Goal: Information Seeking & Learning: Learn about a topic

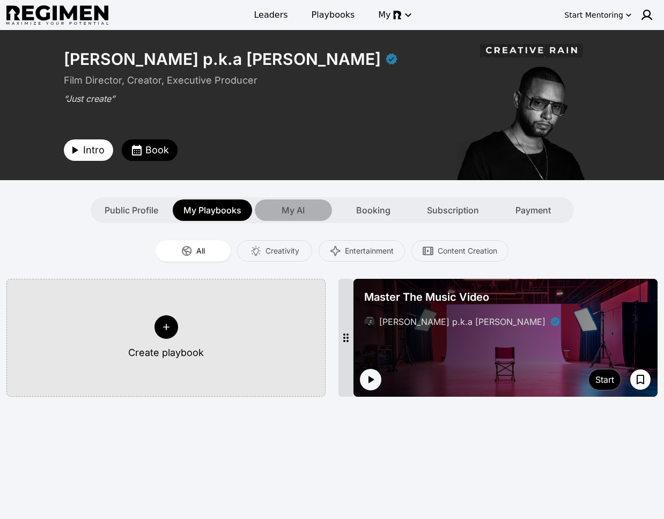
click at [303, 207] on span "My AI" at bounding box center [293, 210] width 23 height 13
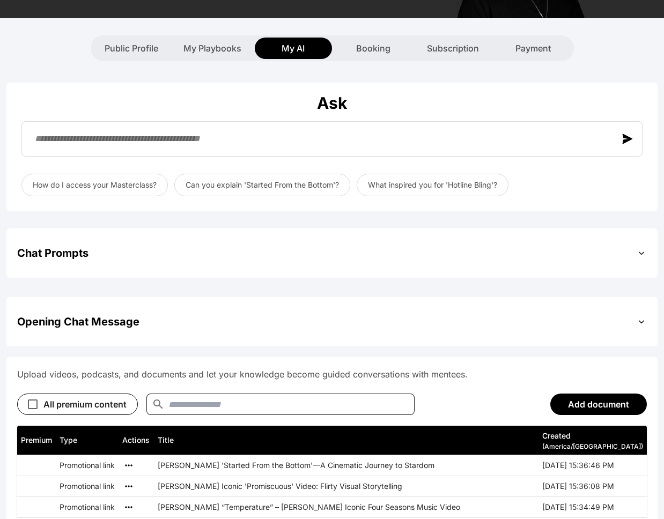
scroll to position [161, 0]
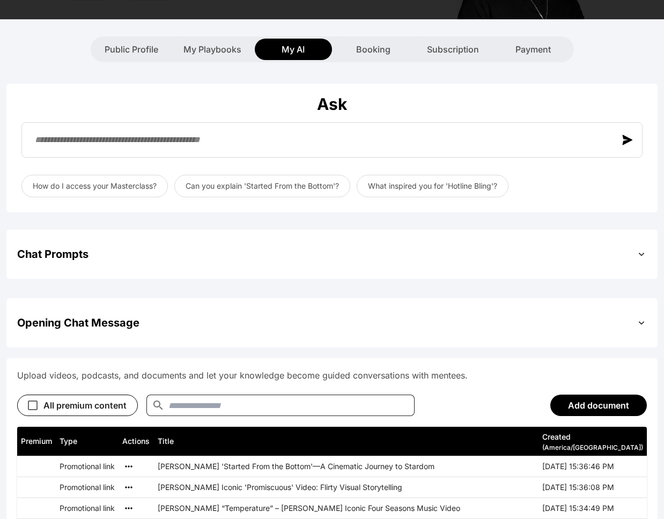
click at [253, 263] on div "Chat Prompts" at bounding box center [332, 254] width 630 height 28
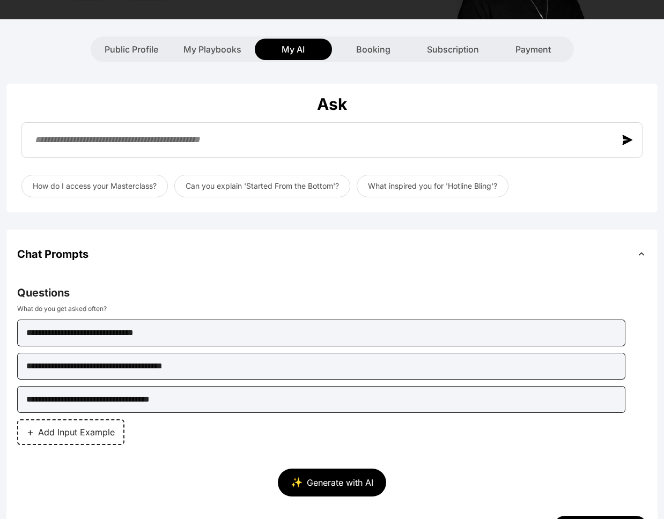
click at [253, 263] on div "Chat Prompts" at bounding box center [332, 254] width 630 height 28
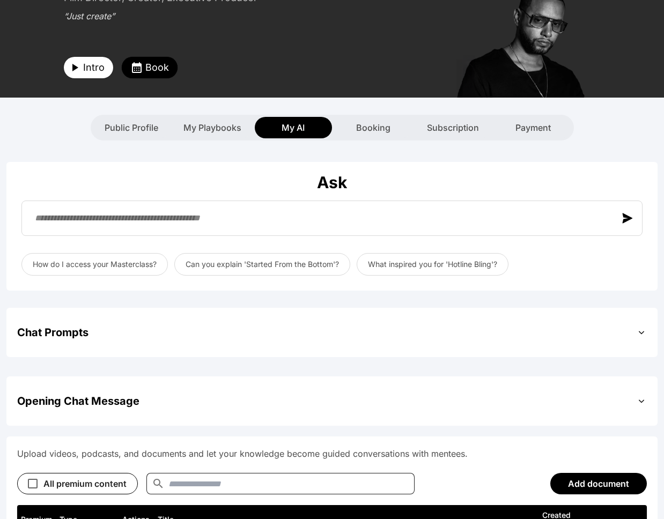
scroll to position [0, 0]
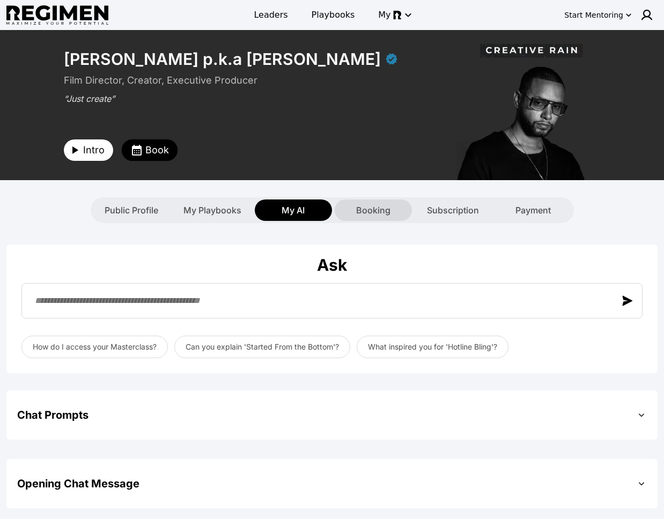
click at [366, 209] on span "Booking" at bounding box center [373, 210] width 34 height 13
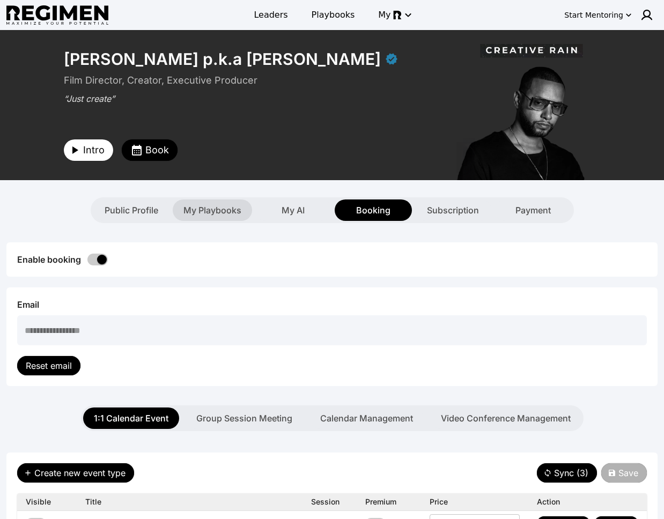
click at [212, 208] on span "My Playbooks" at bounding box center [212, 210] width 58 height 13
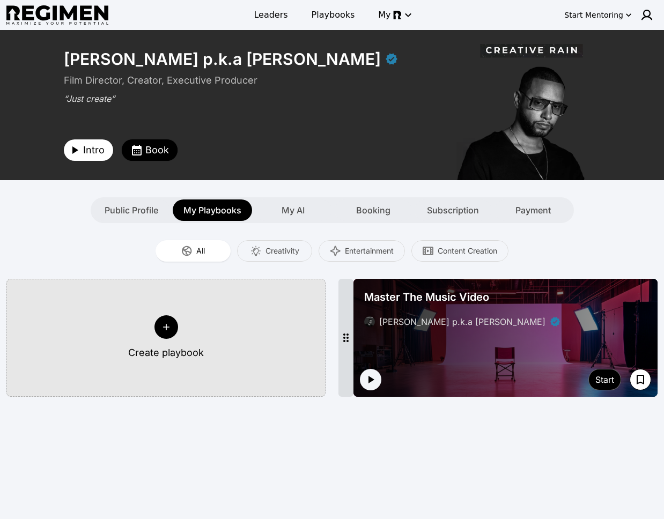
click at [415, 304] on div "Master The Music Video Julien Christian Lutz p.k.a Director X" at bounding box center [505, 308] width 291 height 47
click at [302, 216] on span "My AI" at bounding box center [293, 210] width 23 height 13
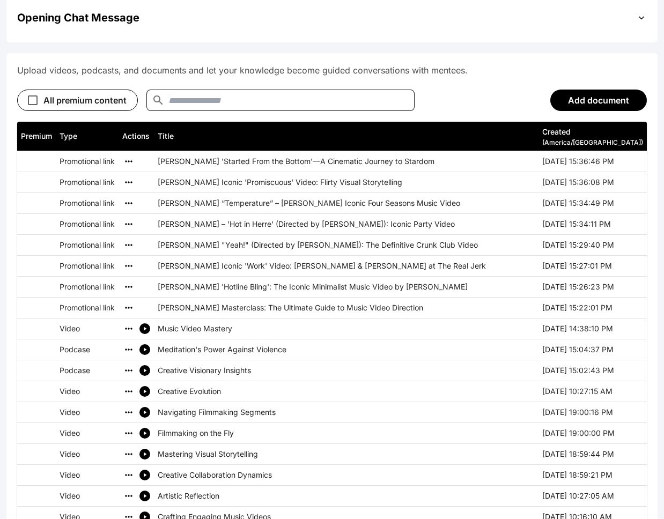
scroll to position [484, 0]
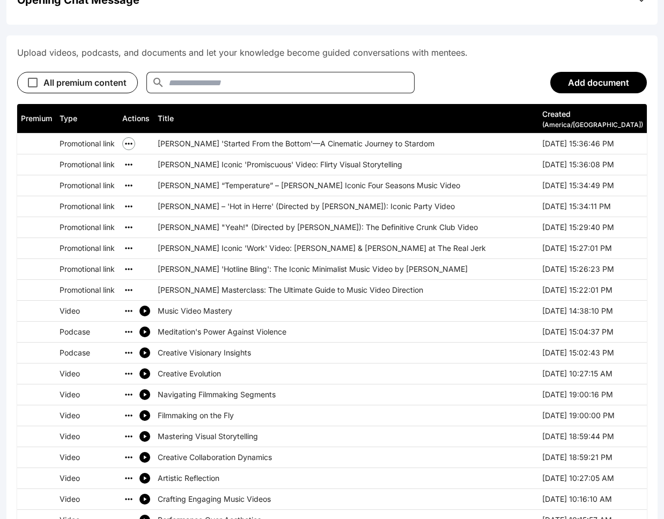
click at [130, 144] on icon "simple table" at bounding box center [128, 144] width 7 height 2
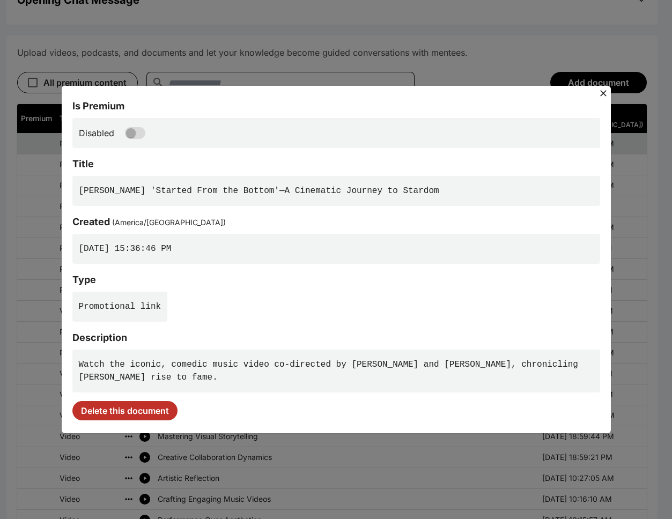
click at [151, 380] on pre "Watch the iconic, comedic music video co-directed by Director X and Drake, chro…" at bounding box center [336, 371] width 528 height 43
click at [143, 371] on pre "Watch the iconic, comedic music video co-directed by Director X and Drake, chro…" at bounding box center [336, 371] width 528 height 43
click at [138, 365] on pre "Watch the iconic, comedic music video co-directed by Director X and Drake, chro…" at bounding box center [336, 371] width 528 height 43
click at [208, 311] on div "Promotional link" at bounding box center [336, 307] width 528 height 30
click at [187, 191] on pre "Drake's 'Started From the Bottom'—A Cinematic Journey to Stardom" at bounding box center [336, 191] width 528 height 30
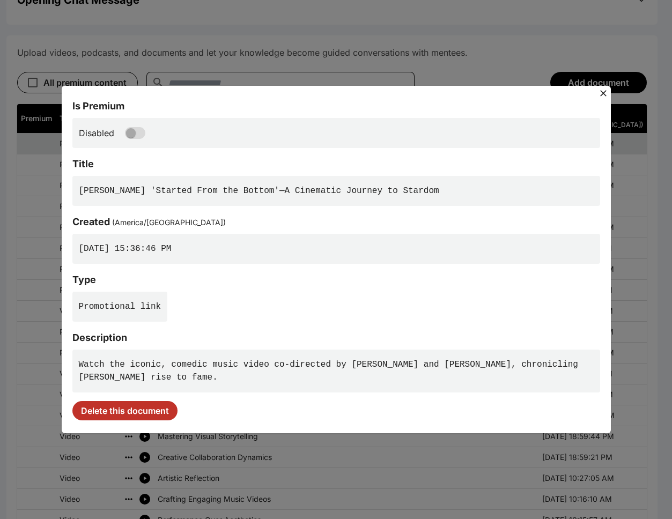
click at [46, 304] on div "Is Premium Disabled Title Drake's 'Started From the Bottom'—A Cinematic Journey…" at bounding box center [336, 259] width 672 height 519
click at [33, 243] on div "Is Premium Disabled Title Drake's 'Started From the Bottom'—A Cinematic Journey…" at bounding box center [336, 259] width 672 height 519
click at [604, 95] on icon at bounding box center [603, 93] width 11 height 11
